Goal: Information Seeking & Learning: Learn about a topic

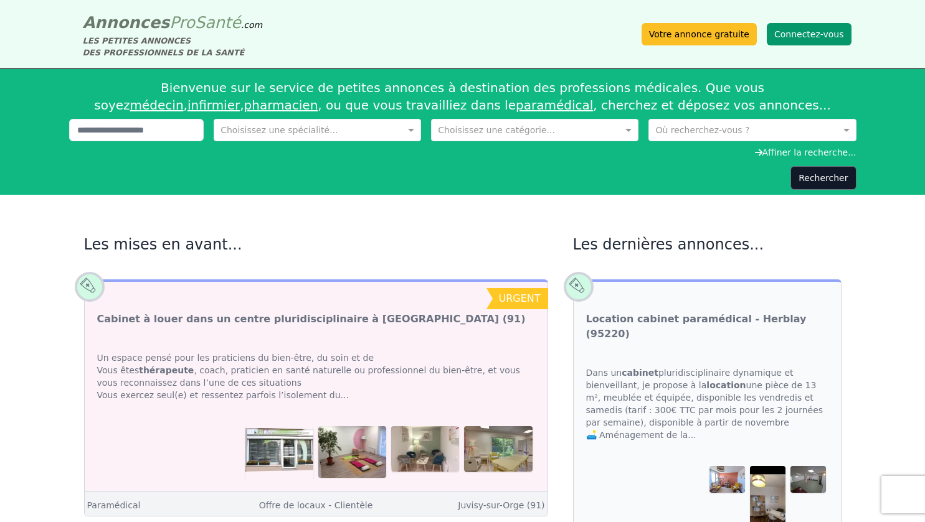
click at [811, 27] on button "Connectez-vous" at bounding box center [808, 34] width 85 height 22
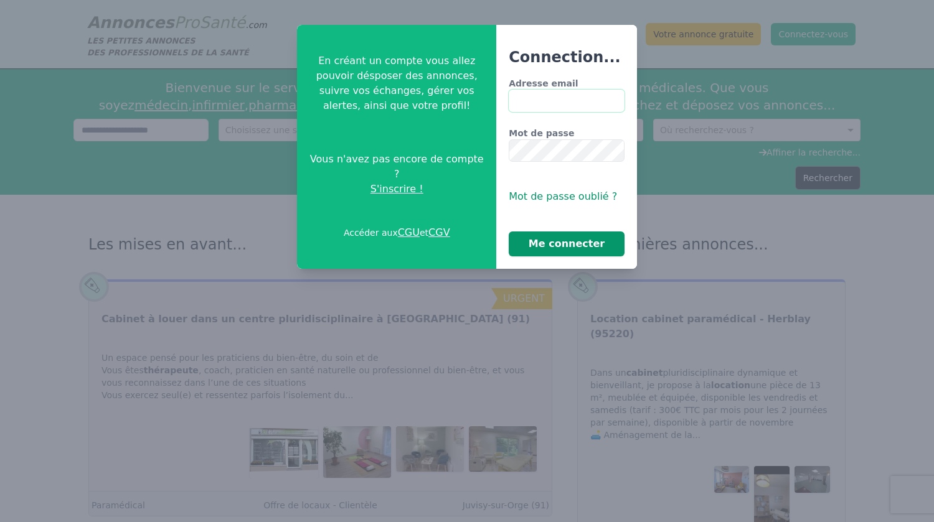
type input "**********"
click at [575, 247] on button "Me connecter" at bounding box center [567, 244] width 116 height 25
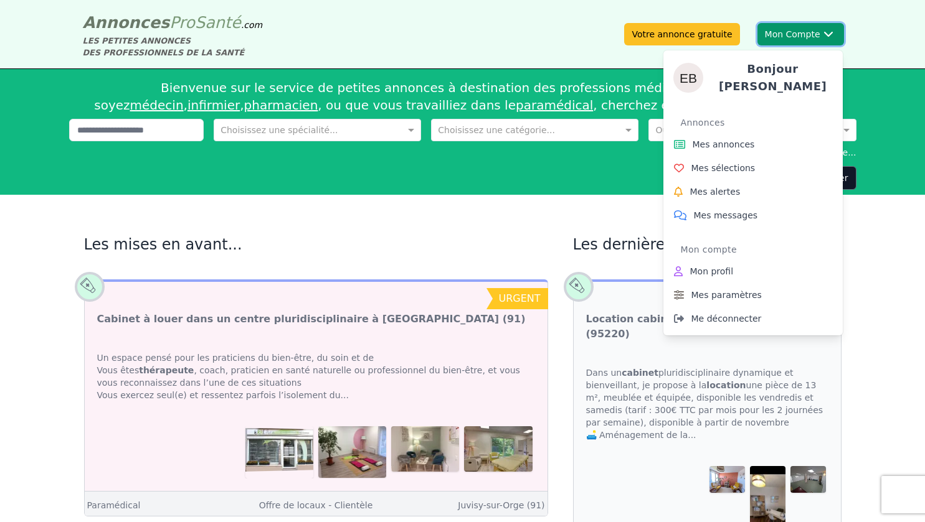
click at [794, 34] on button "Mon Compte Bonjour [PERSON_NAME] Annonces Mes annonces Mes sélections Mes alert…" at bounding box center [800, 34] width 87 height 22
click at [730, 145] on span "Mes annonces" at bounding box center [723, 144] width 62 height 12
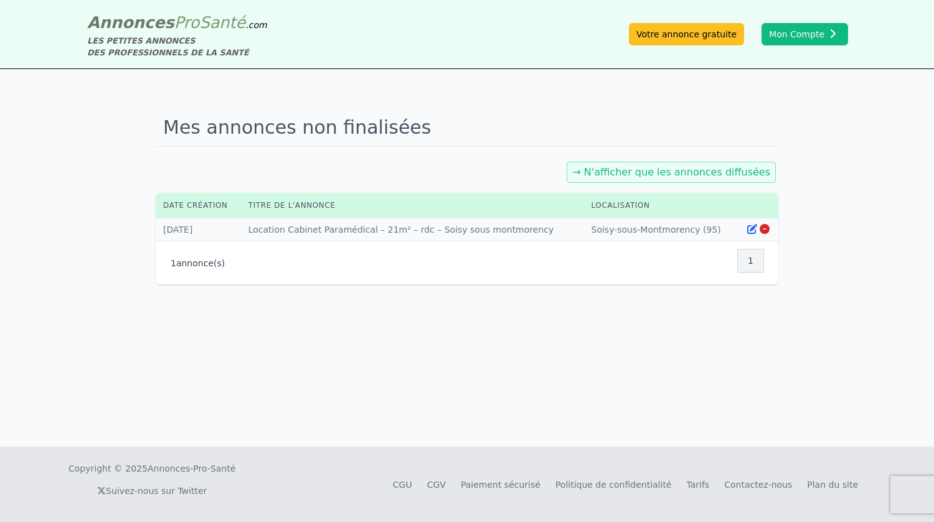
click at [241, 268] on div "1 annonce(s) 1" at bounding box center [467, 263] width 593 height 28
click at [207, 261] on p "1 annonce(s)" at bounding box center [198, 263] width 54 height 12
click at [752, 260] on span "1" at bounding box center [751, 261] width 6 height 12
click at [751, 255] on span "1" at bounding box center [751, 261] width 6 height 12
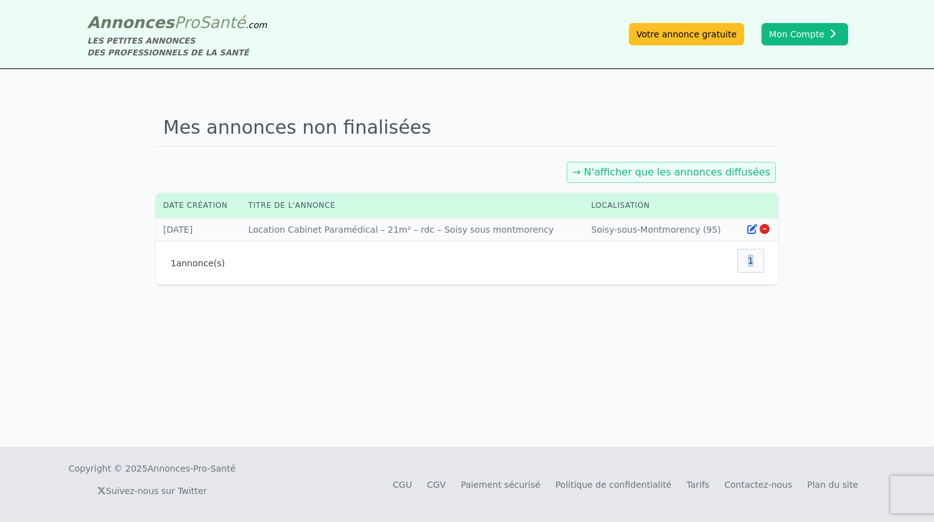
click at [751, 255] on span "1" at bounding box center [751, 261] width 6 height 12
click at [747, 257] on div "1" at bounding box center [750, 261] width 27 height 24
click at [616, 228] on td "Localisation : [GEOGRAPHIC_DATA] (95)" at bounding box center [661, 230] width 155 height 23
click at [748, 231] on icon at bounding box center [752, 229] width 10 height 10
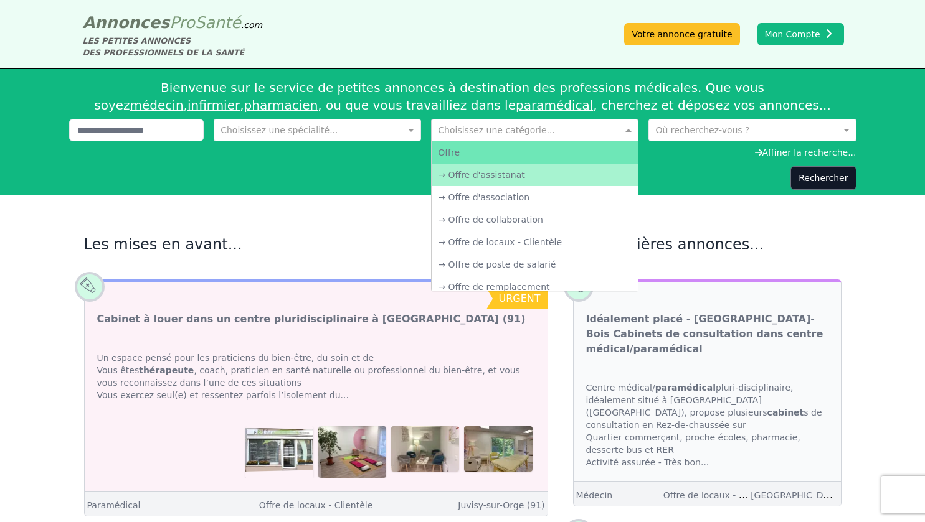
click at [501, 131] on input "text" at bounding box center [522, 129] width 169 height 12
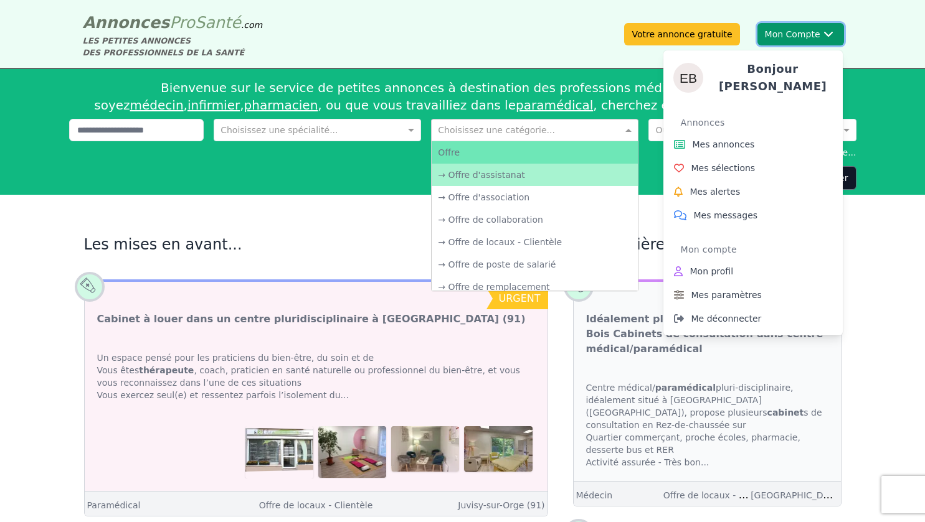
click at [826, 27] on button "Mon Compte Bonjour [PERSON_NAME] Annonces Mes annonces Mes sélections Mes alert…" at bounding box center [800, 34] width 87 height 22
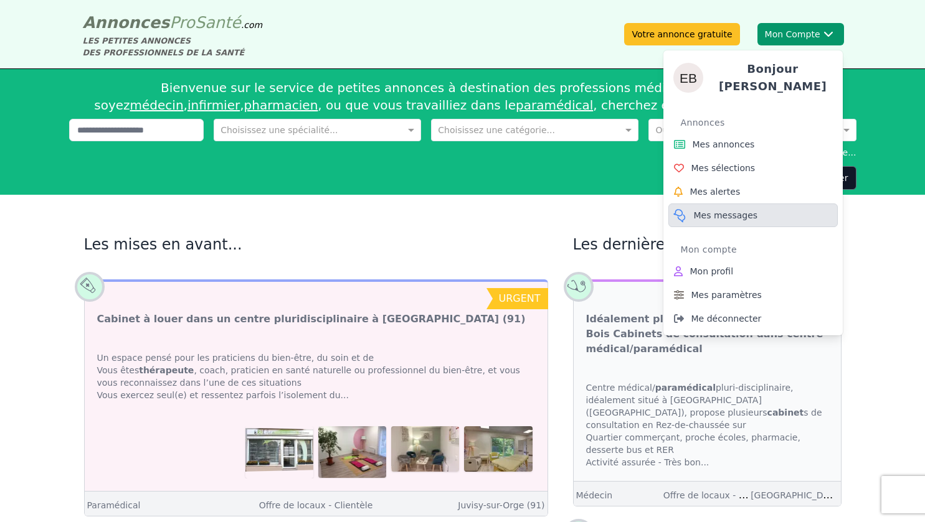
click at [718, 204] on link "Mes messages" at bounding box center [752, 216] width 169 height 24
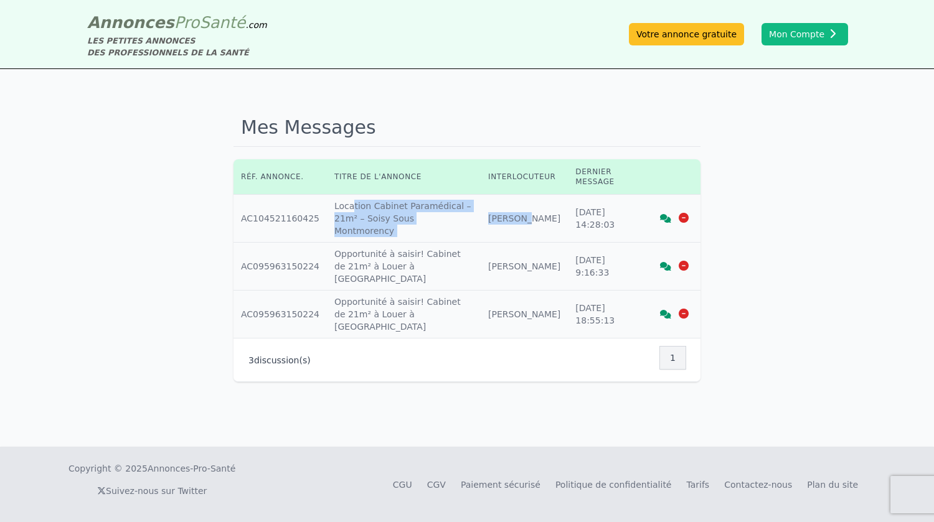
drag, startPoint x: 342, startPoint y: 212, endPoint x: 547, endPoint y: 210, distance: 205.5
click at [547, 210] on tr "Réf. annonce : AC104521160425 Titre annonce : Location Cabinet Paramédical – 21…" at bounding box center [466, 219] width 467 height 48
click at [548, 210] on td "Interlocuteur : [PERSON_NAME]" at bounding box center [524, 219] width 87 height 48
click at [666, 214] on icon at bounding box center [665, 218] width 11 height 9
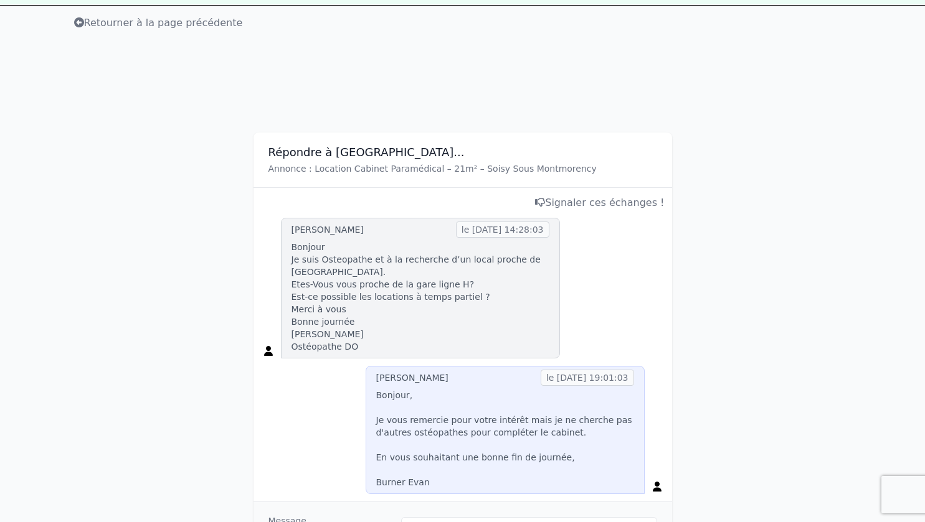
scroll to position [125, 0]
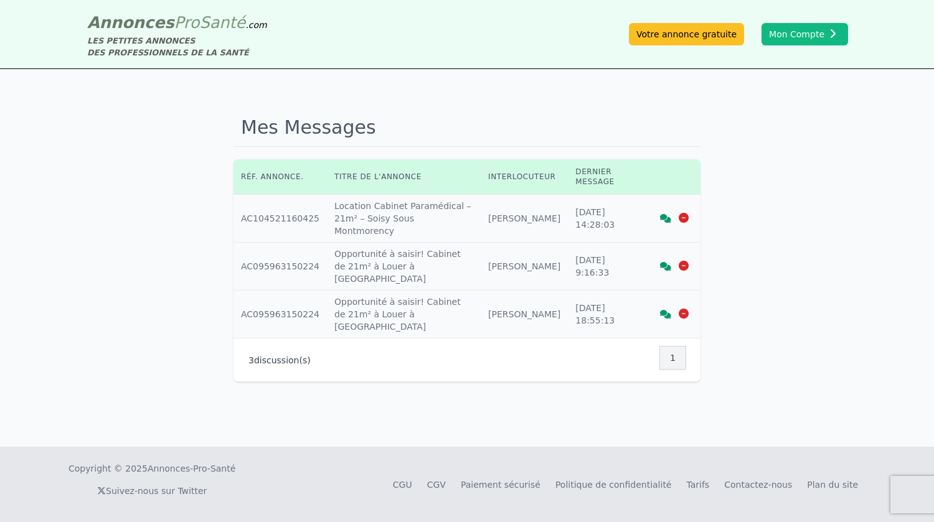
click at [662, 310] on icon at bounding box center [665, 314] width 11 height 9
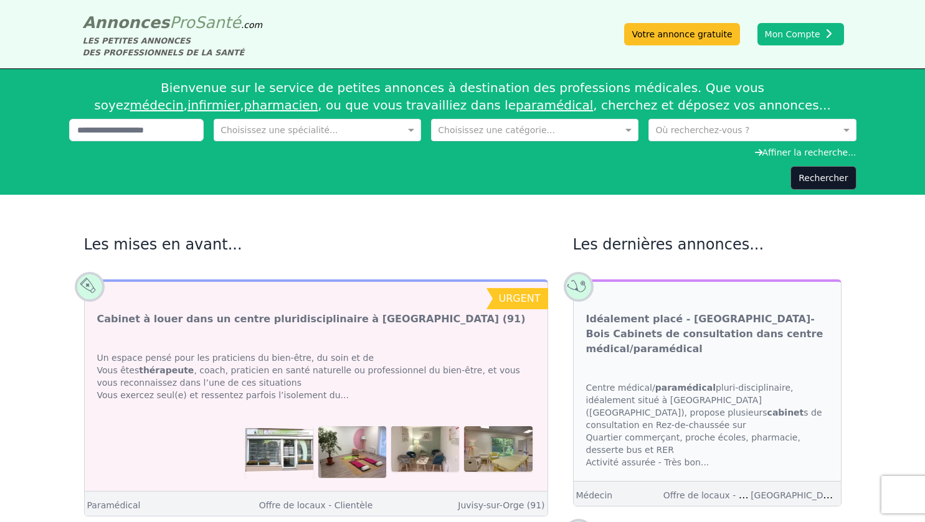
click at [498, 126] on input "text" at bounding box center [522, 129] width 169 height 12
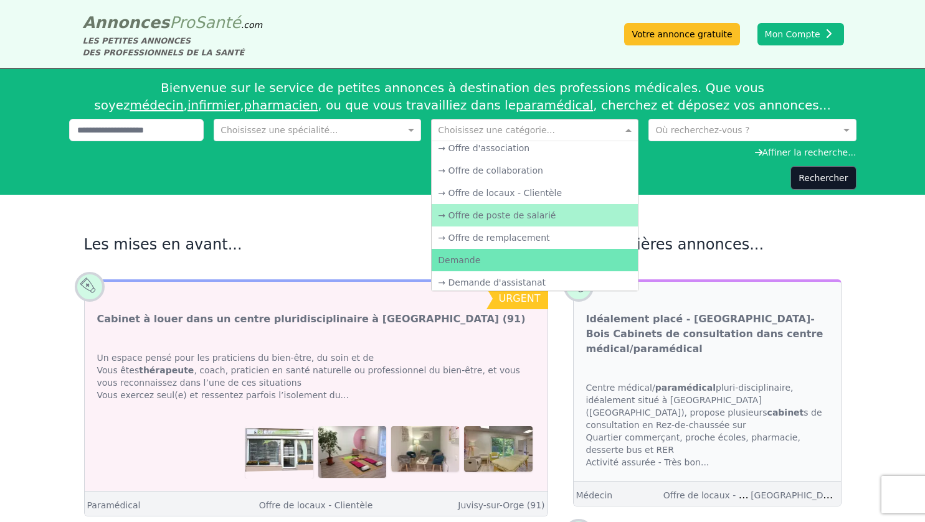
scroll to position [62, 0]
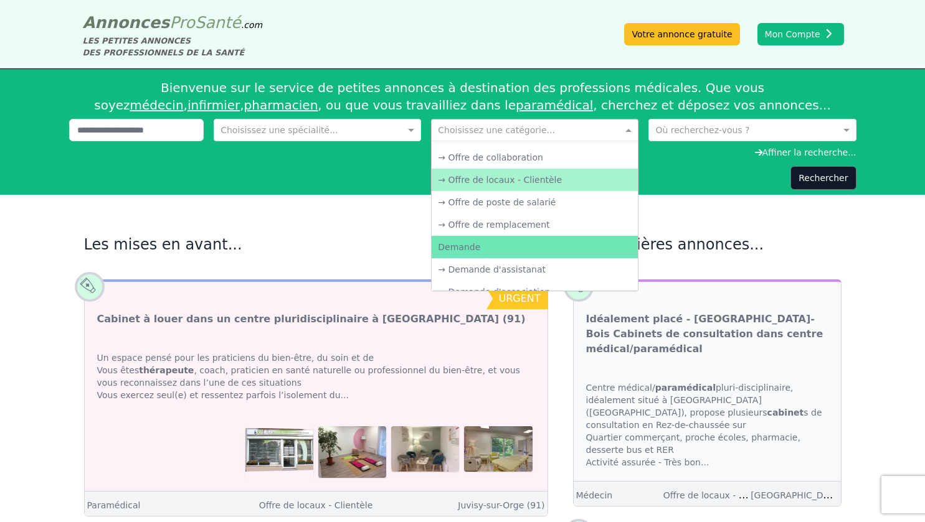
click at [548, 183] on div "→ Offre de locaux - Clientèle" at bounding box center [534, 180] width 206 height 22
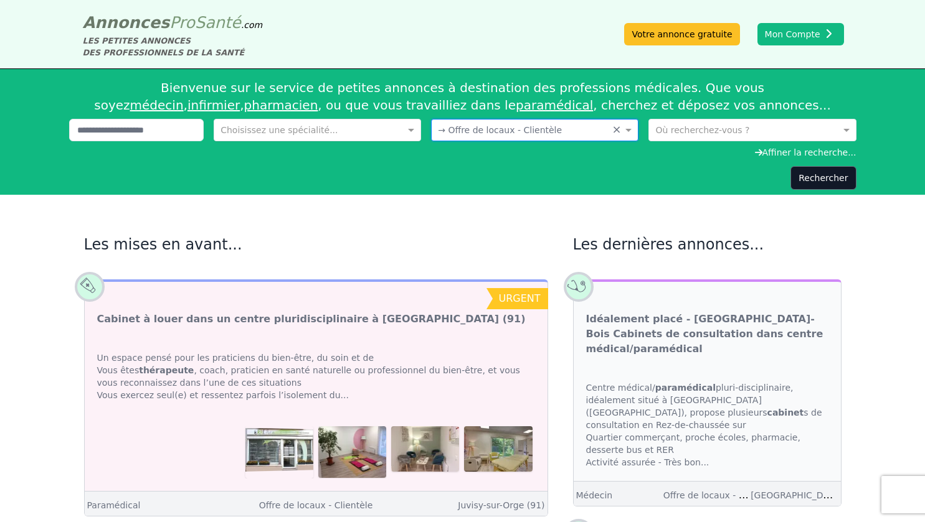
click at [360, 127] on input "text" at bounding box center [304, 129] width 169 height 12
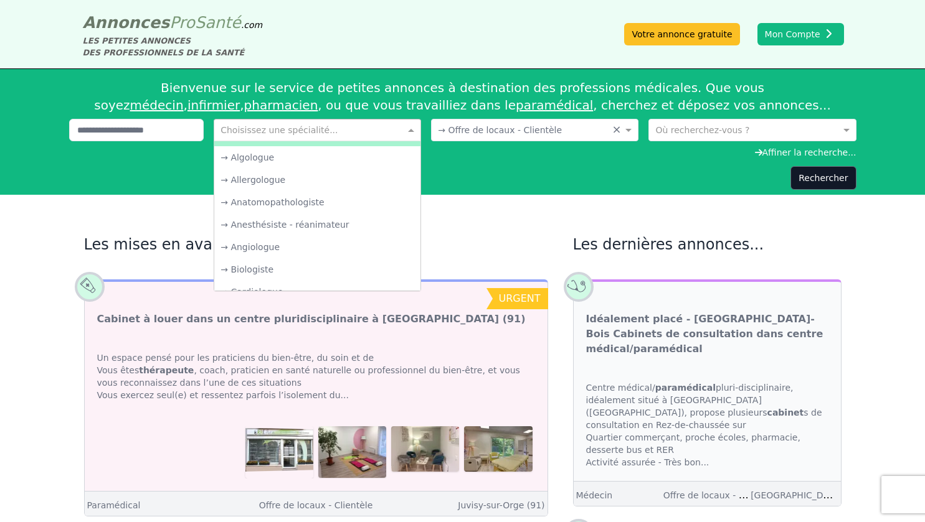
click at [542, 159] on div "Affiner la recherche..." at bounding box center [462, 152] width 787 height 12
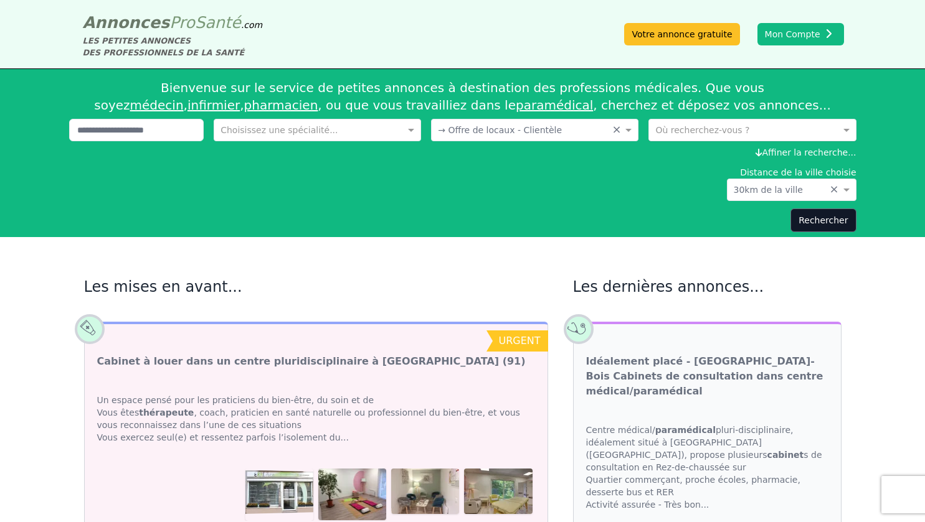
click at [683, 125] on input "text" at bounding box center [739, 129] width 169 height 12
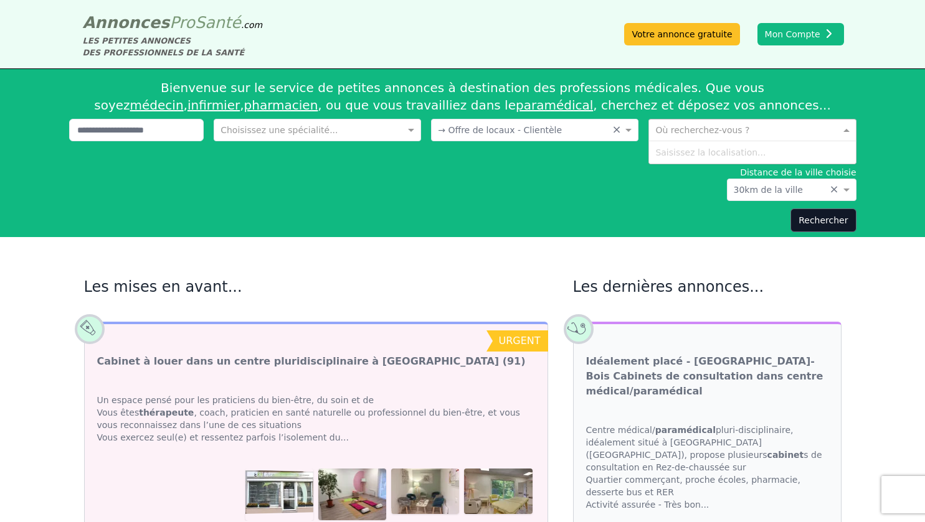
click at [686, 149] on div "Saisissez la localisation..." at bounding box center [752, 152] width 206 height 22
click at [679, 129] on input "text" at bounding box center [739, 129] width 169 height 12
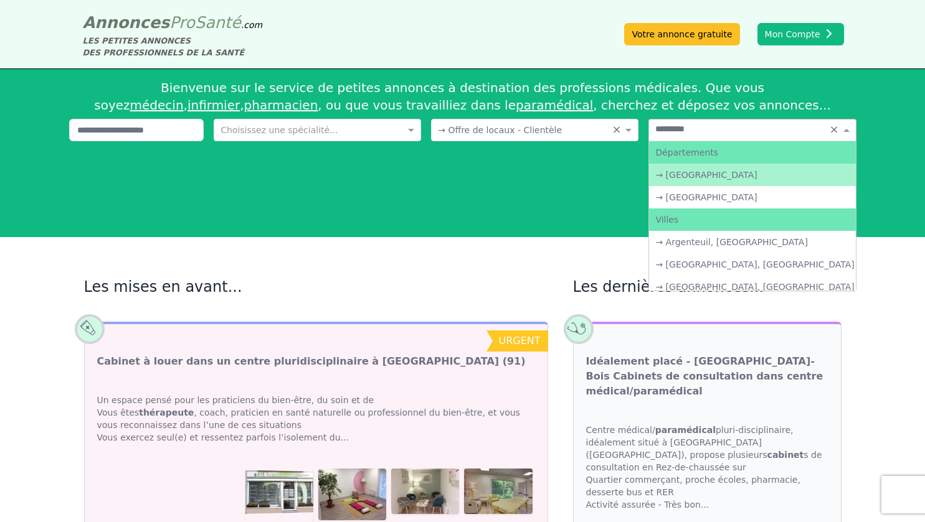
type input "**********"
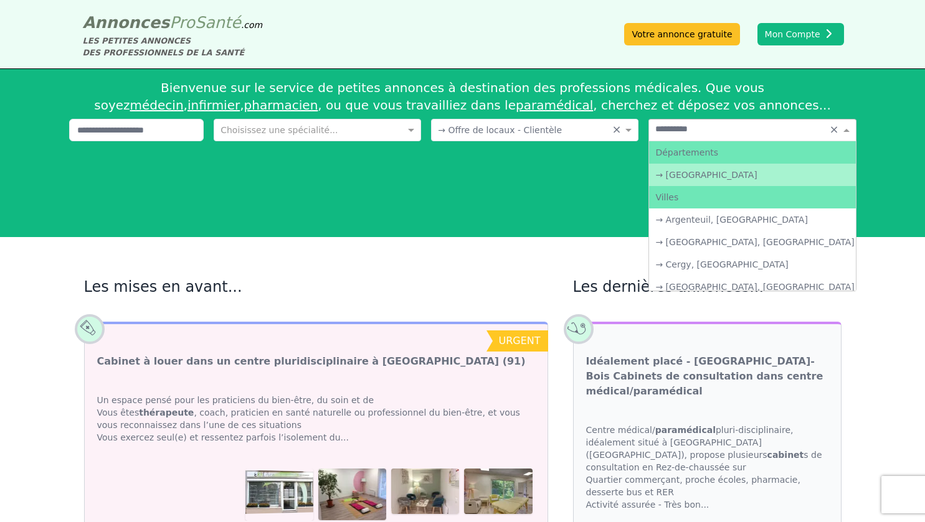
click at [700, 171] on div "→ [GEOGRAPHIC_DATA]" at bounding box center [752, 175] width 206 height 22
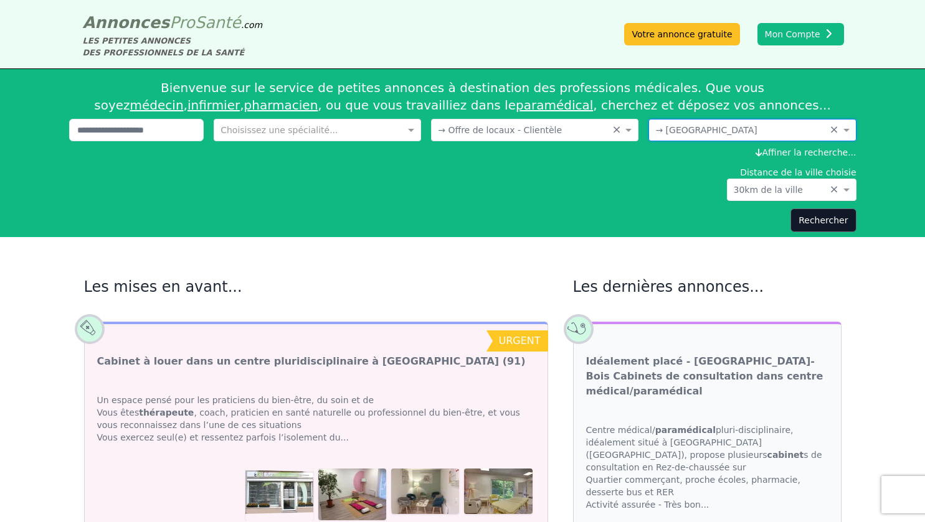
click at [791, 190] on input "text" at bounding box center [778, 188] width 91 height 12
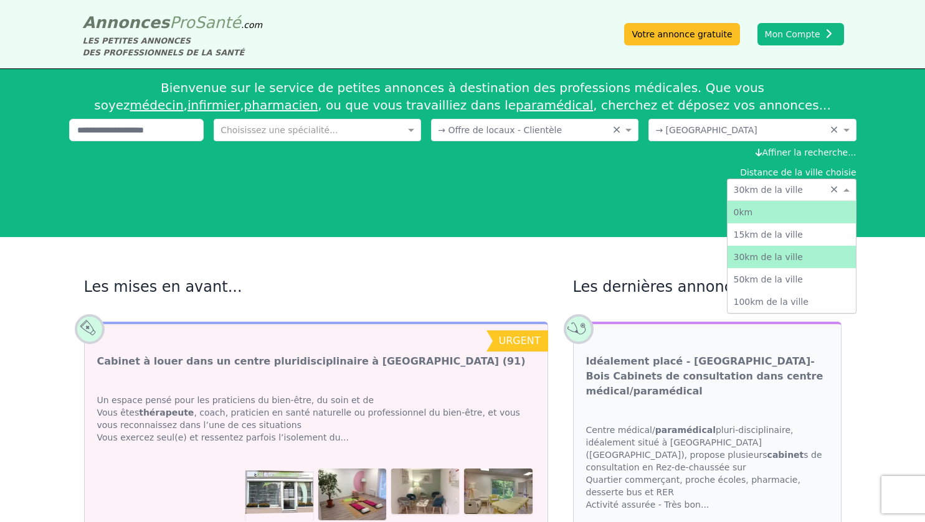
click at [778, 215] on div "0km" at bounding box center [791, 212] width 128 height 22
click at [776, 190] on input "text" at bounding box center [778, 188] width 91 height 12
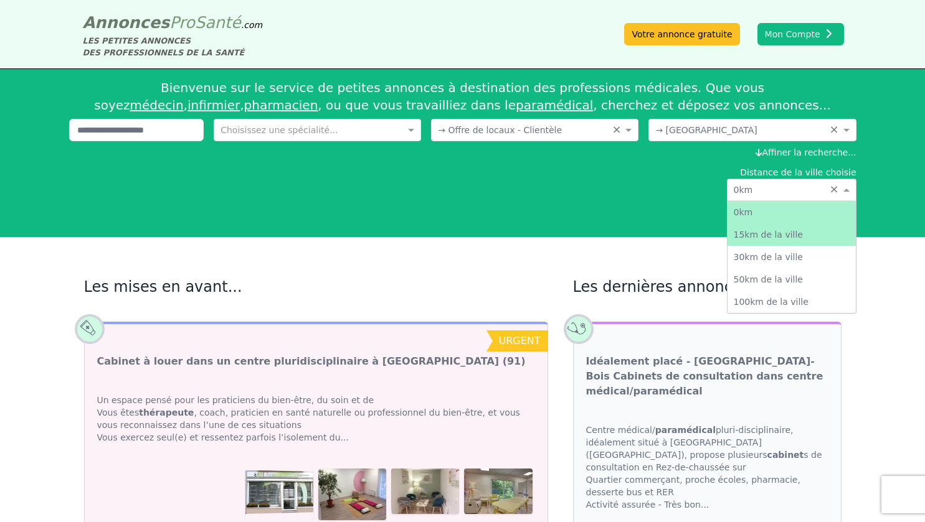
click at [682, 224] on div "Rechercher" at bounding box center [462, 221] width 787 height 24
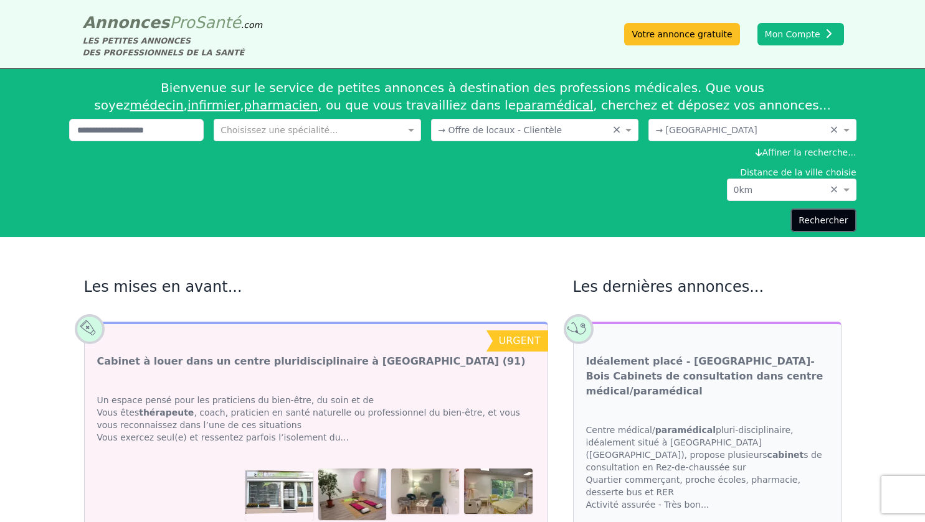
click at [821, 219] on button "Rechercher" at bounding box center [822, 221] width 65 height 24
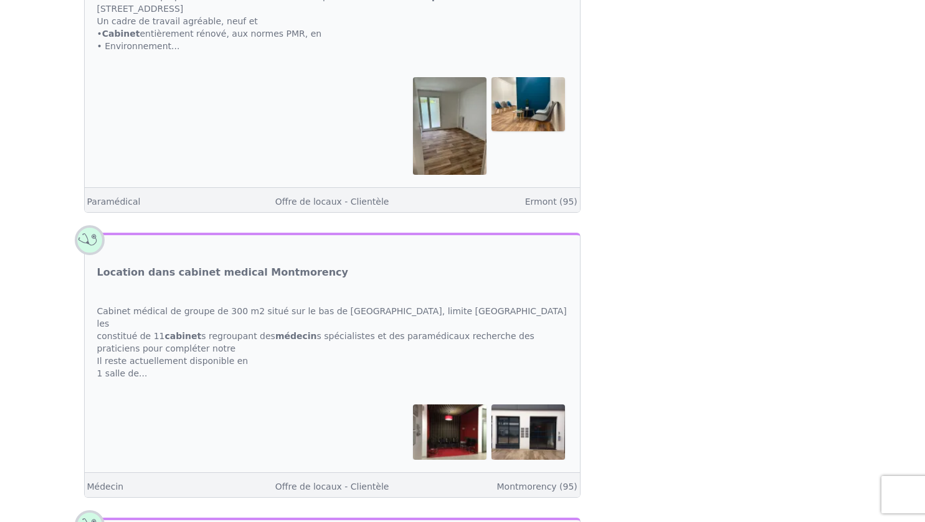
scroll to position [2366, 0]
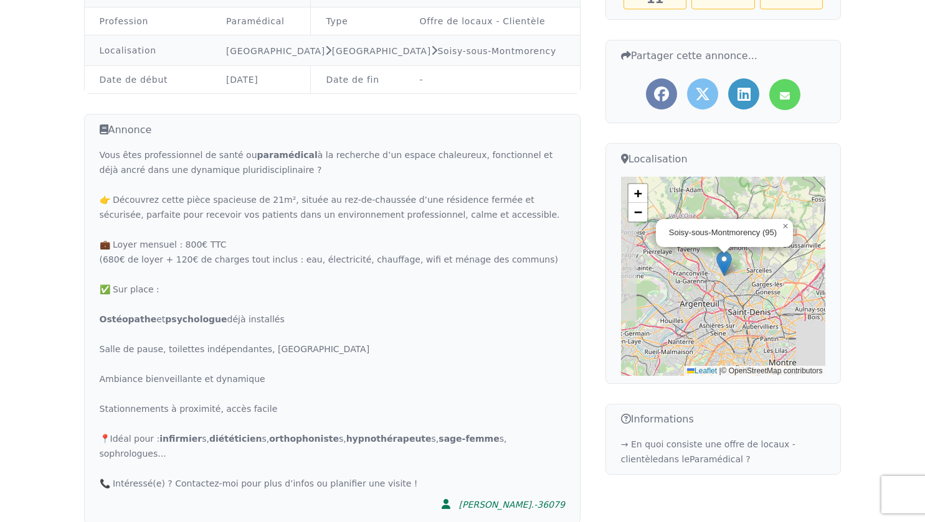
scroll to position [311, 0]
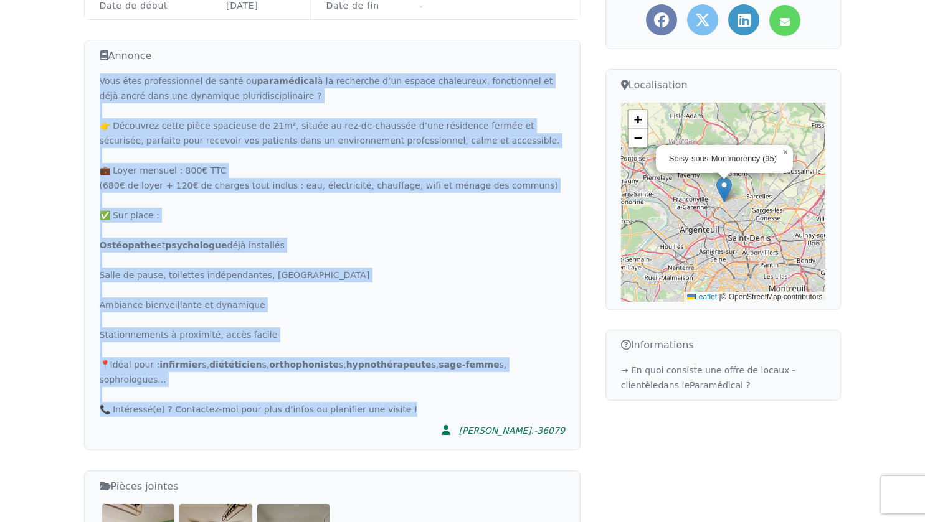
drag, startPoint x: 94, startPoint y: 64, endPoint x: 378, endPoint y: 374, distance: 420.8
click at [378, 374] on div "Annonce Vous êtes professionnel de santé ou paramédical à la recherche d’un esp…" at bounding box center [332, 245] width 496 height 411
copy div "Vous êtes professionnel de santé ou paramédical à la recherche d’un espace chal…"
